Goal: Information Seeking & Learning: Learn about a topic

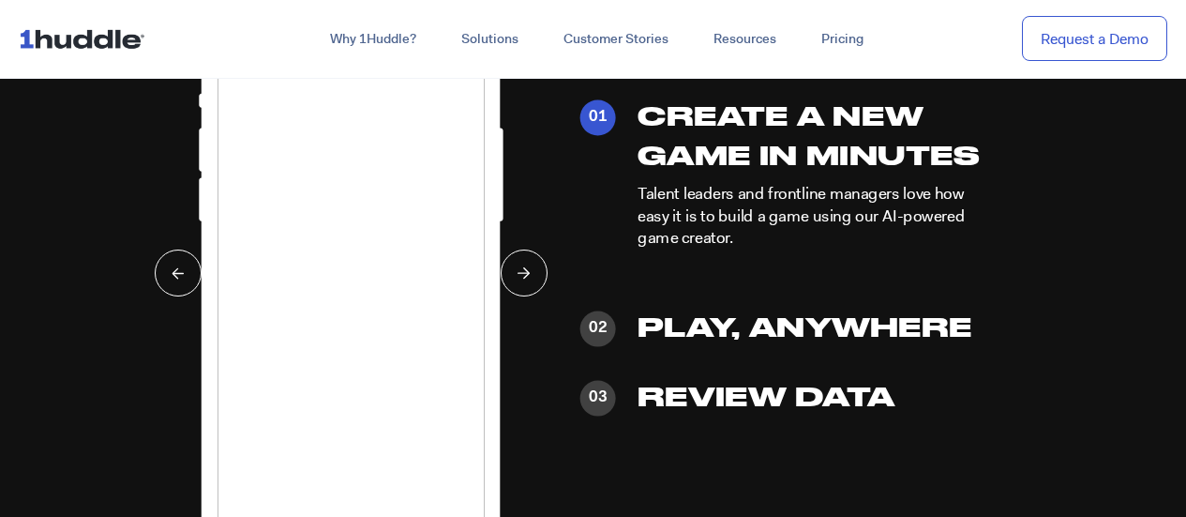
scroll to position [4354, 0]
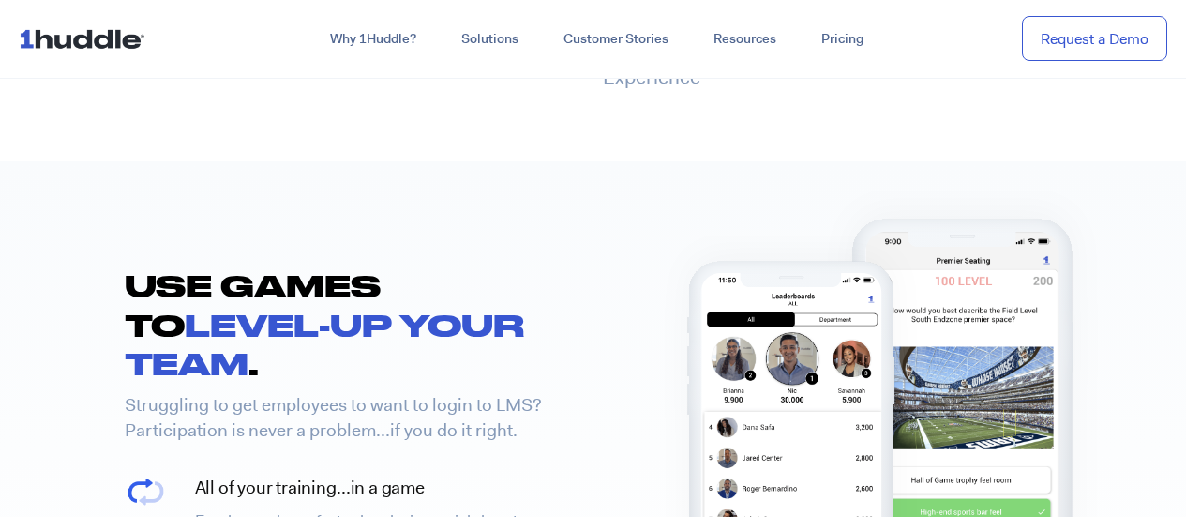
scroll to position [1553, 0]
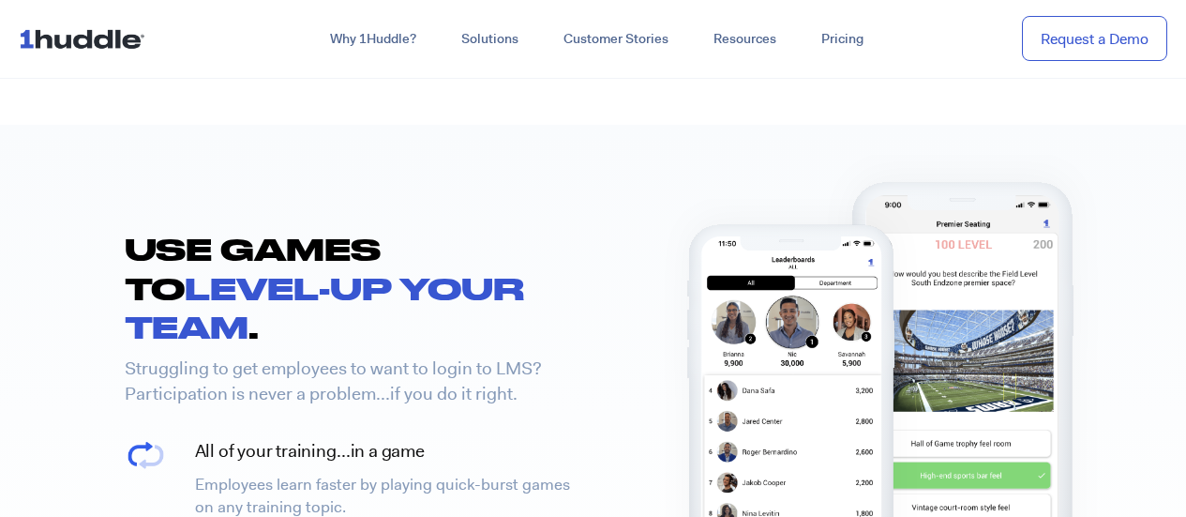
click at [128, 41] on img at bounding box center [86, 39] width 134 height 36
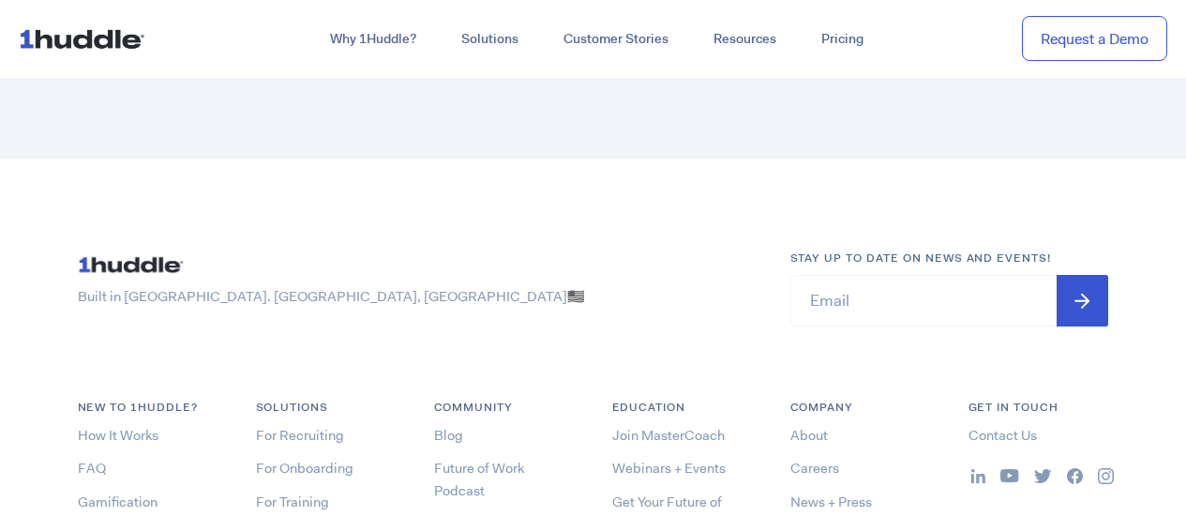
scroll to position [9605, 0]
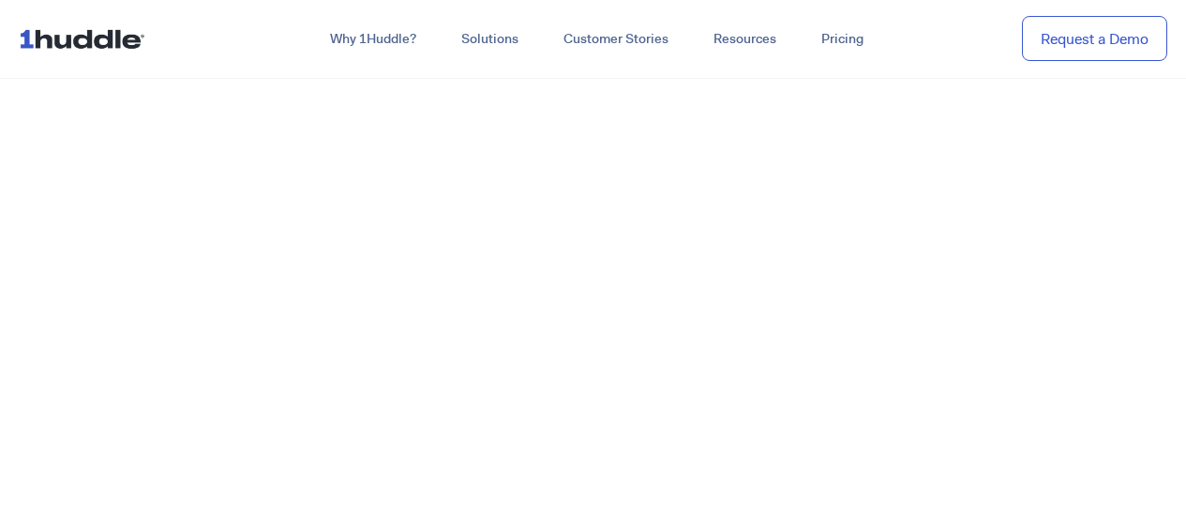
scroll to position [1553, 0]
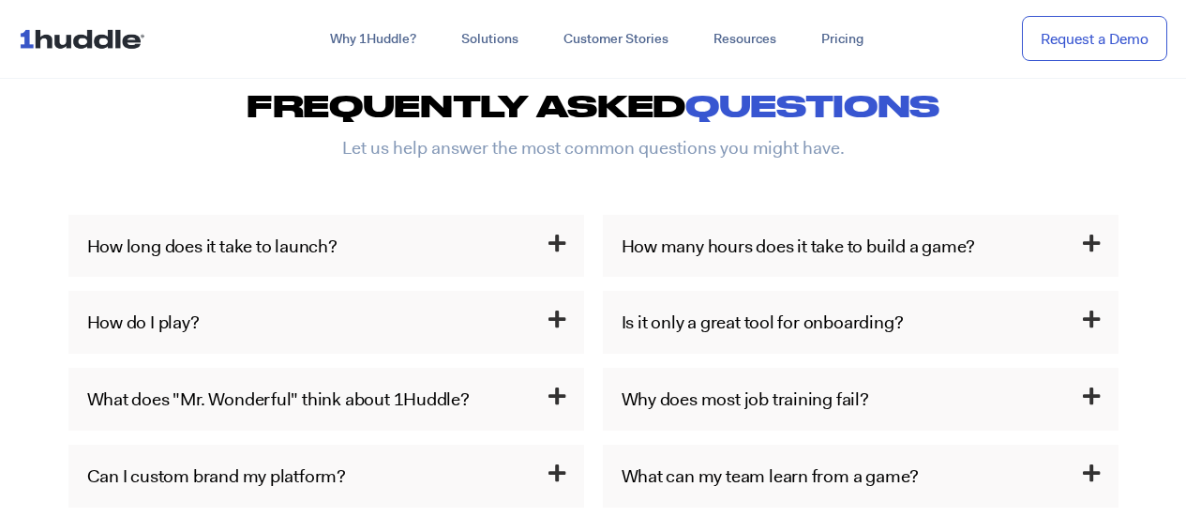
scroll to position [895, 0]
click at [476, 239] on h3 "How long does it take to launch?" at bounding box center [326, 247] width 516 height 63
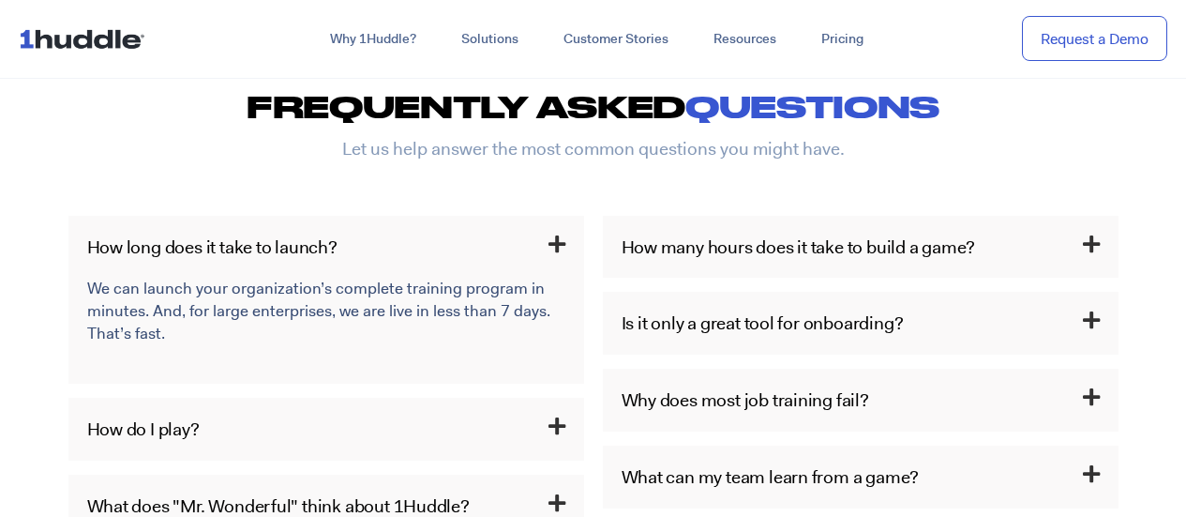
click at [457, 419] on h3 "How do I play?" at bounding box center [326, 429] width 516 height 63
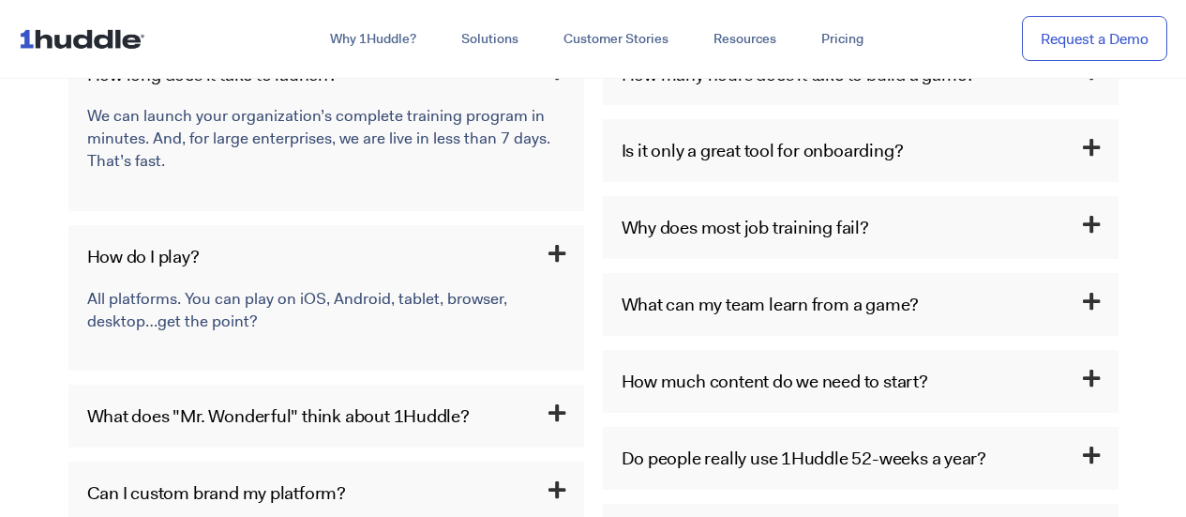
scroll to position [1066, 0]
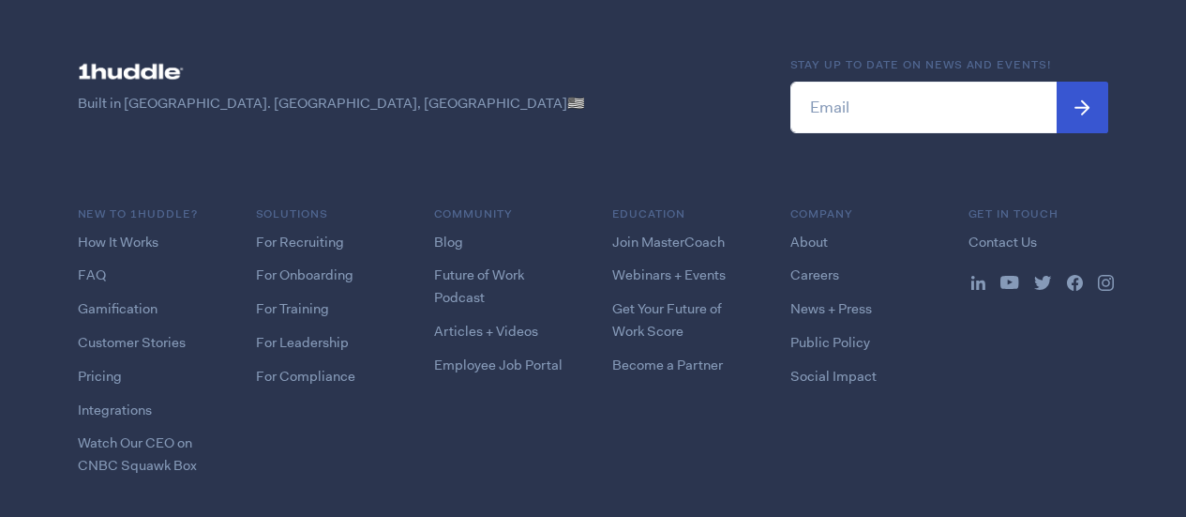
scroll to position [2300, 0]
